Goal: Task Accomplishment & Management: Manage account settings

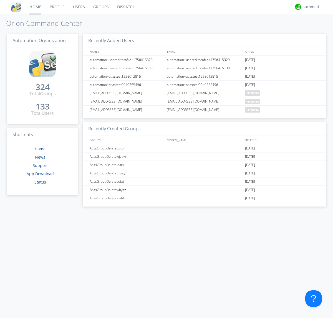
click at [100, 7] on link "Groups" at bounding box center [101, 7] width 24 height 14
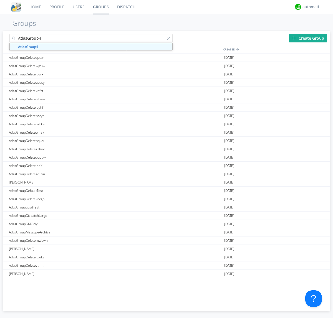
type input "AtlasGroup4"
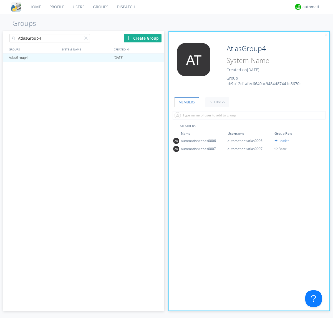
click at [216, 102] on link "SETTINGS" at bounding box center [217, 102] width 24 height 10
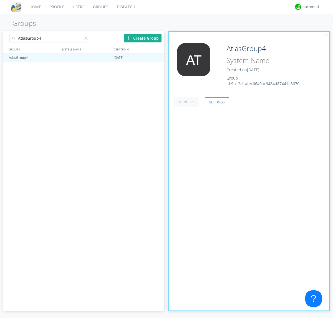
click at [0, 0] on span at bounding box center [0, 0] width 0 height 0
click at [0, 0] on input "radio" at bounding box center [0, 0] width 0 height 0
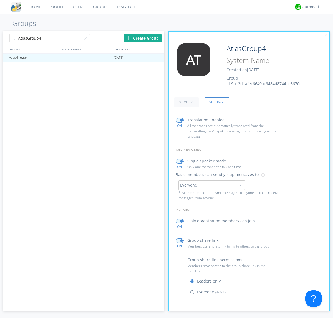
click at [193, 293] on span at bounding box center [193, 293] width 7 height 7
click at [0, 0] on input "radio" at bounding box center [0, 0] width 0 height 0
click at [311, 7] on div "automation+atlas" at bounding box center [312, 7] width 21 height 6
click at [315, 29] on div "Log Out" at bounding box center [315, 29] width 29 height 10
